Goal: Navigation & Orientation: Find specific page/section

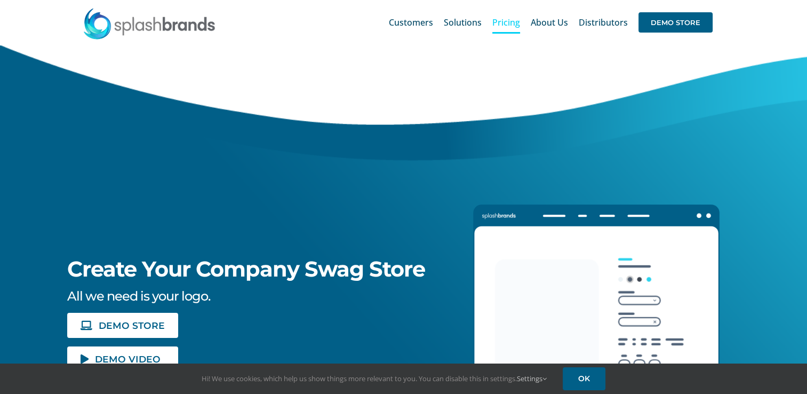
click at [499, 24] on span "Pricing" at bounding box center [506, 22] width 28 height 9
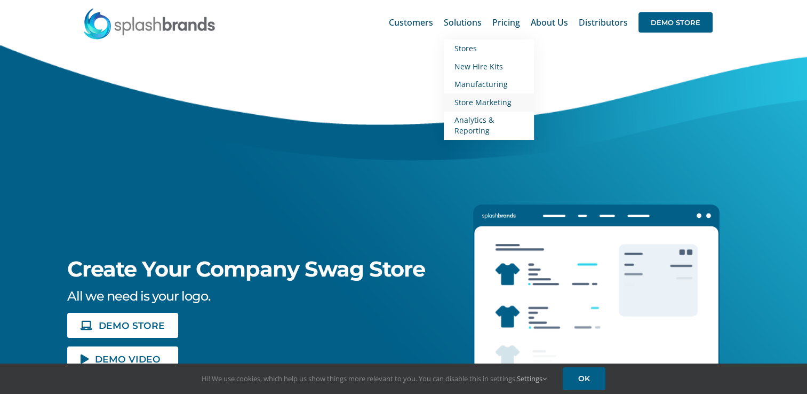
click at [472, 104] on span "Store Marketing" at bounding box center [482, 102] width 57 height 10
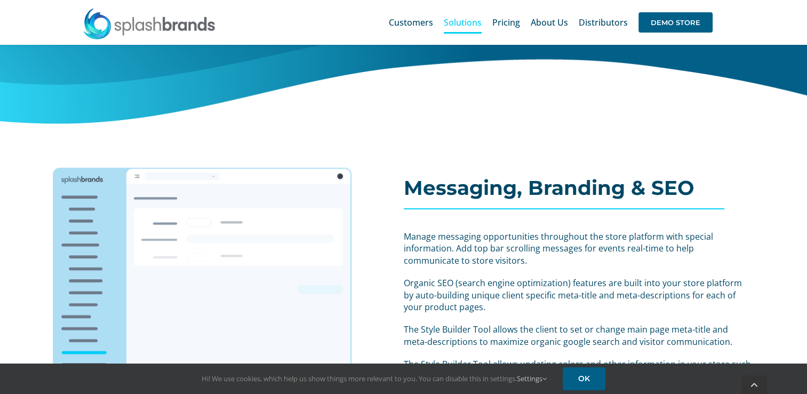
scroll to position [587, 0]
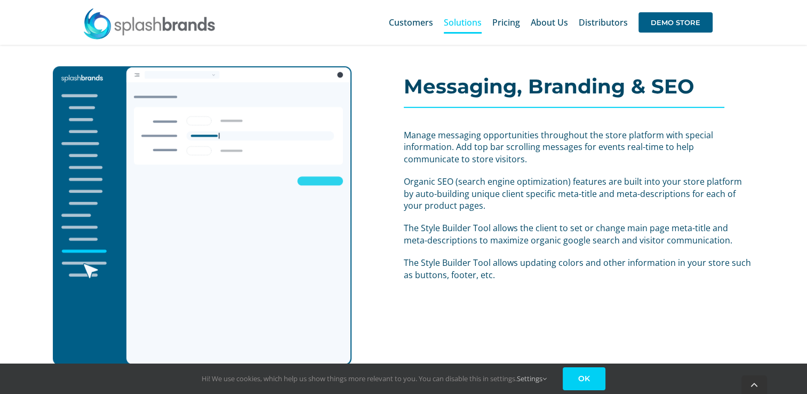
click at [588, 377] on link "OK" at bounding box center [584, 378] width 43 height 23
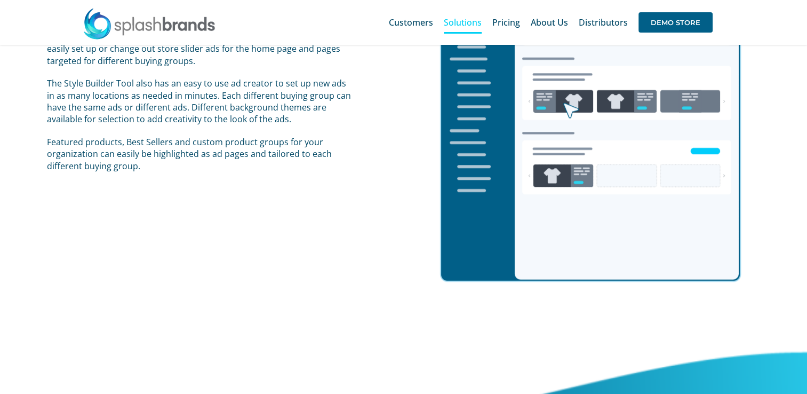
scroll to position [611, 0]
